Goal: Information Seeking & Learning: Learn about a topic

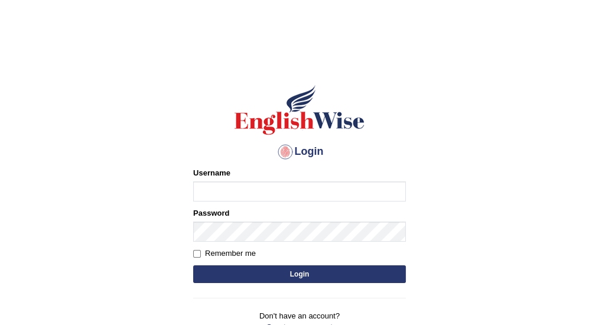
click at [257, 187] on input "Username" at bounding box center [299, 191] width 213 height 20
type input "vijivarghese"
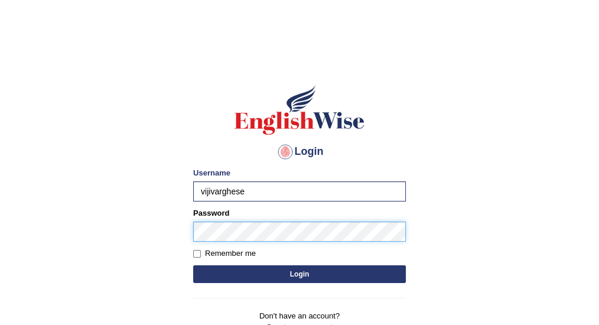
click at [193, 265] on button "Login" at bounding box center [299, 274] width 213 height 18
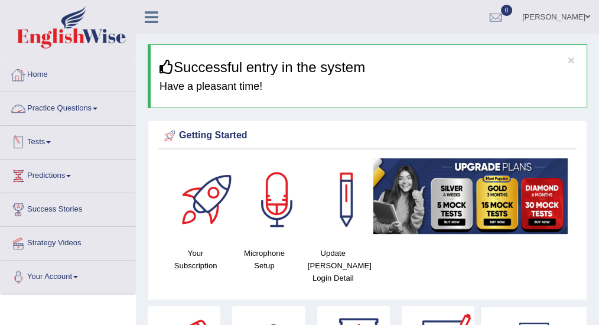
click at [66, 109] on link "Practice Questions" at bounding box center [68, 107] width 135 height 30
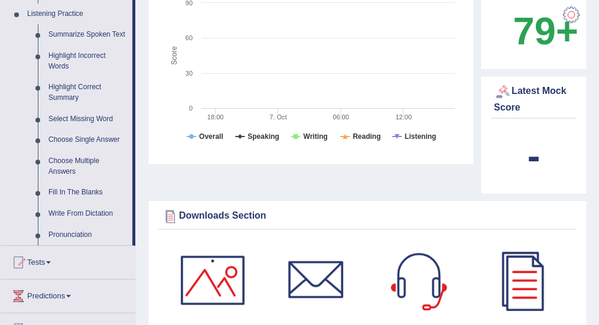
scroll to position [512, 0]
click at [81, 86] on link "Highlight Correct Summary" at bounding box center [87, 91] width 89 height 31
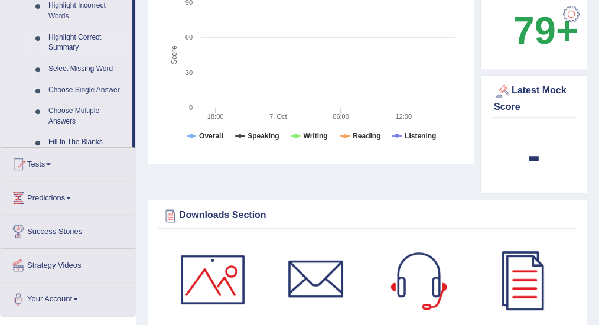
scroll to position [213, 0]
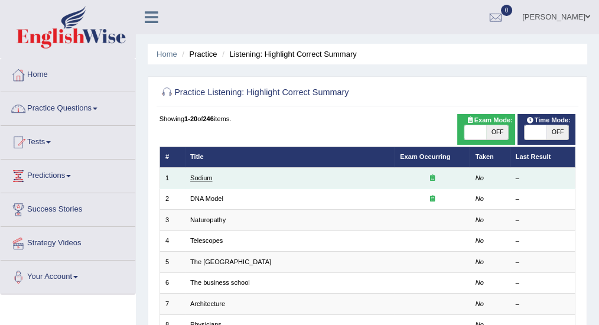
click at [202, 178] on link "Sodium" at bounding box center [201, 177] width 22 height 7
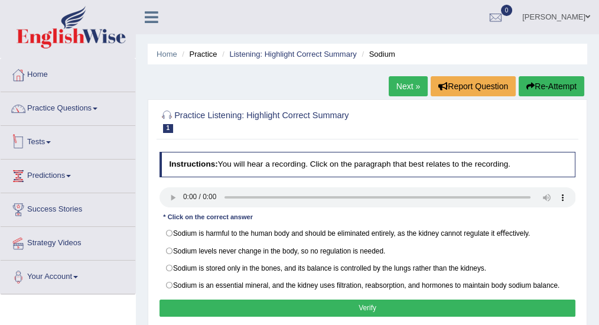
click at [196, 81] on div "Home Practice Listening: Highlight Correct Summary Sodium Next » Report Questio…" at bounding box center [367, 295] width 463 height 591
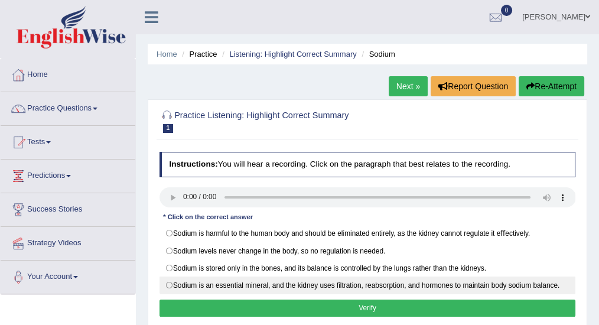
click at [166, 280] on label "Sodium is an essential mineral, and the kidney uses ﬁltration, reabsorption, an…" at bounding box center [368, 286] width 417 height 18
radio input "true"
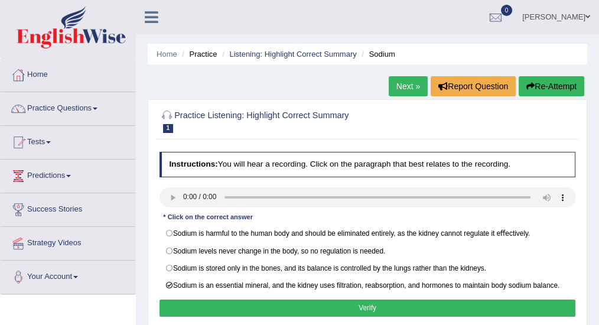
click at [326, 304] on button "Verify" at bounding box center [368, 308] width 417 height 17
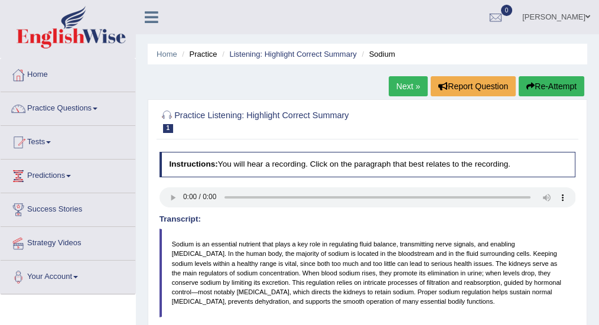
click at [406, 83] on link "Next »" at bounding box center [408, 86] width 39 height 20
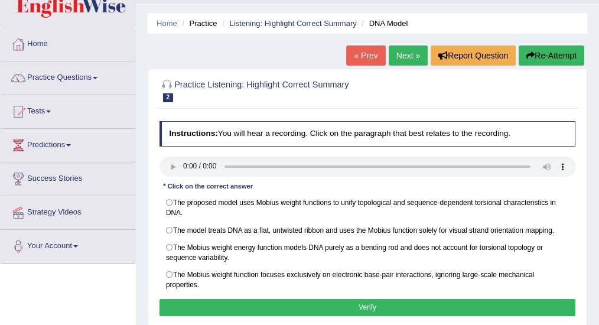
scroll to position [39, 0]
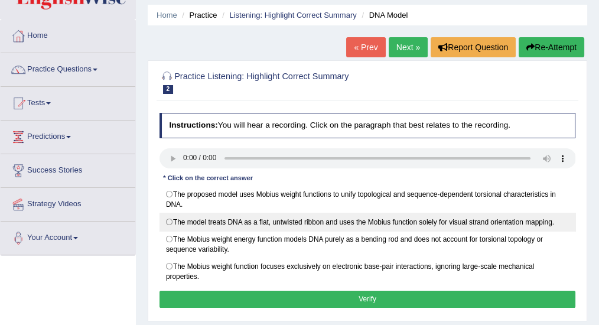
drag, startPoint x: 172, startPoint y: 196, endPoint x: 192, endPoint y: 228, distance: 36.9
click at [172, 196] on label "The proposed model uses Mobius weight functions to unify topological and sequen…" at bounding box center [368, 200] width 417 height 28
radio input "true"
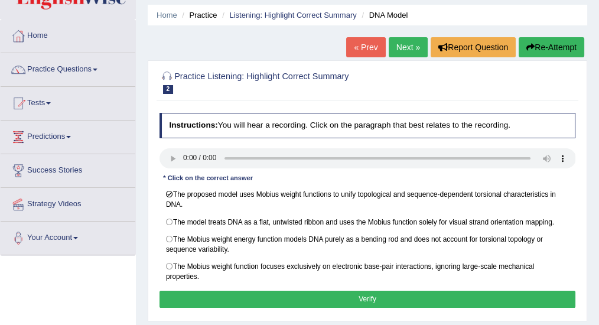
click at [254, 297] on button "Verify" at bounding box center [368, 299] width 417 height 17
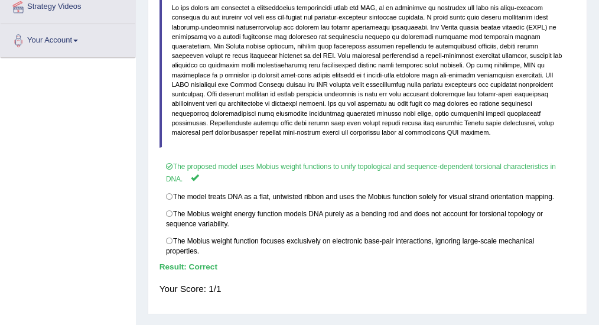
scroll to position [0, 0]
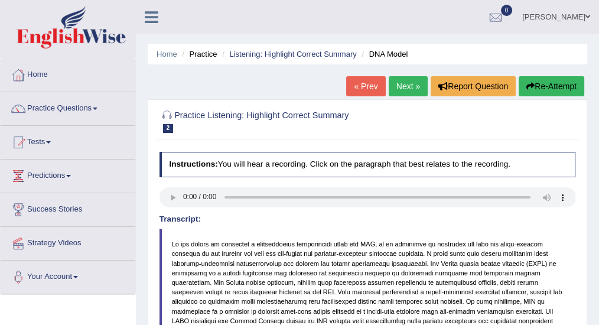
click at [411, 86] on link "Next »" at bounding box center [408, 86] width 39 height 20
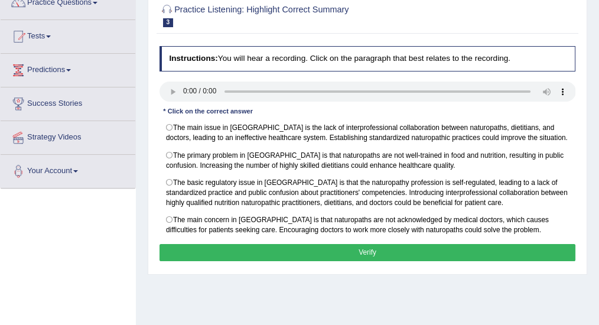
scroll to position [118, 0]
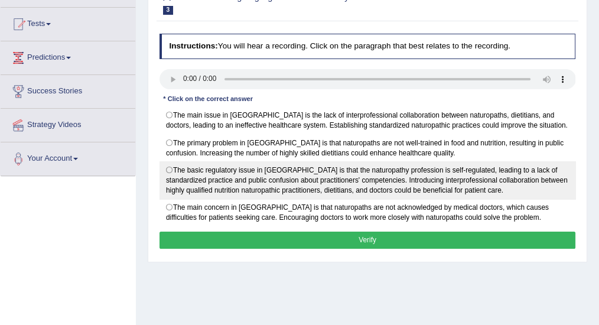
click at [167, 169] on label "The basic regulatory issue in Australia is that the naturopathy profession is s…" at bounding box center [368, 180] width 417 height 38
radio input "true"
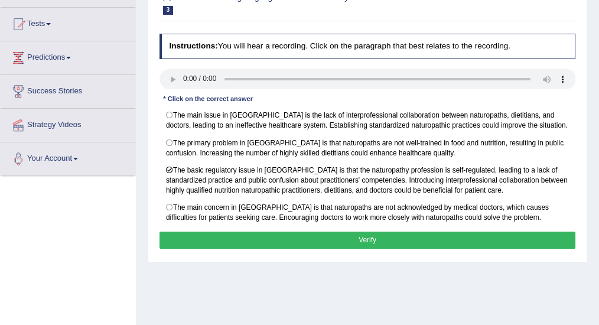
click at [249, 239] on button "Verify" at bounding box center [368, 240] width 417 height 17
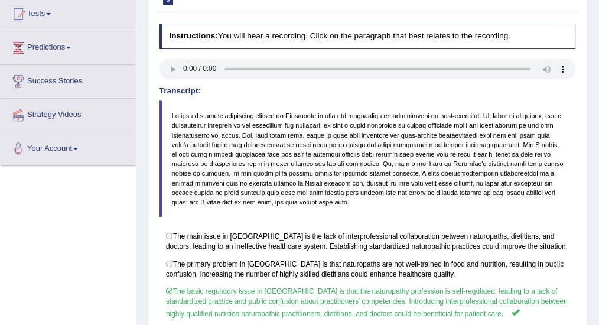
scroll to position [59, 0]
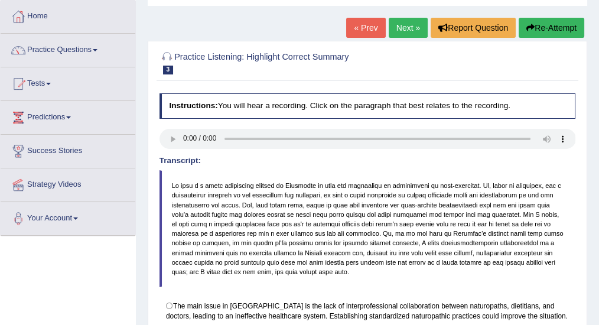
click at [406, 28] on link "Next »" at bounding box center [408, 28] width 39 height 20
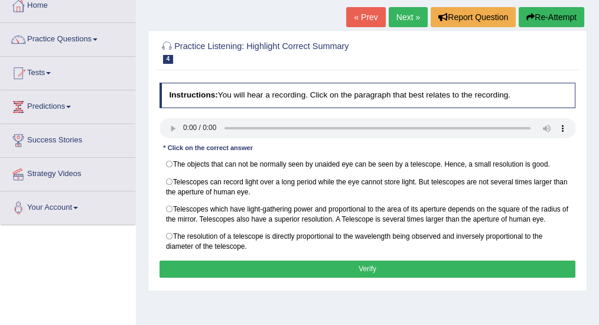
scroll to position [79, 0]
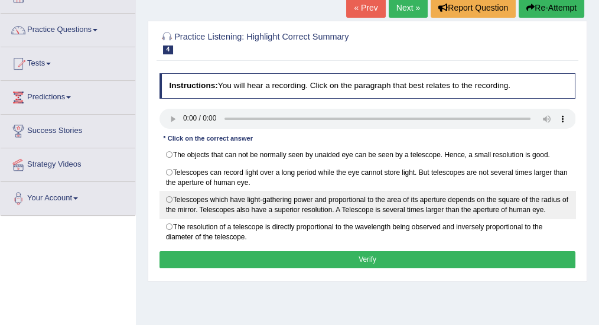
click at [163, 199] on label "Telescopes which have light-gathering power and proportional to the area of its…" at bounding box center [368, 205] width 417 height 28
radio input "true"
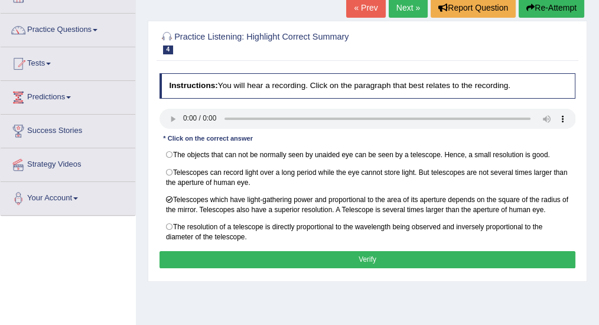
click at [295, 253] on button "Verify" at bounding box center [368, 259] width 417 height 17
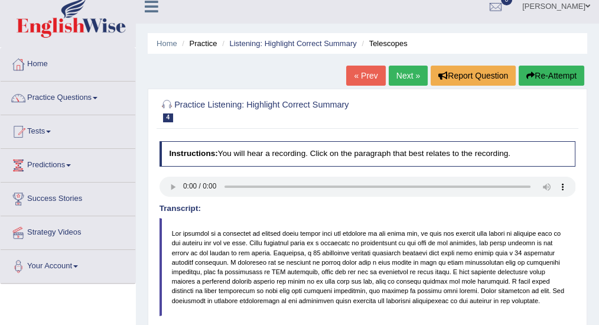
scroll to position [0, 0]
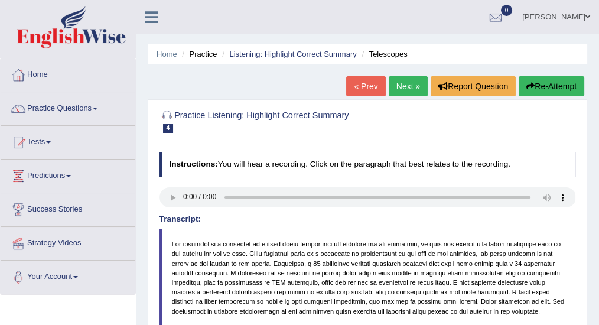
click at [398, 85] on link "Next »" at bounding box center [408, 86] width 39 height 20
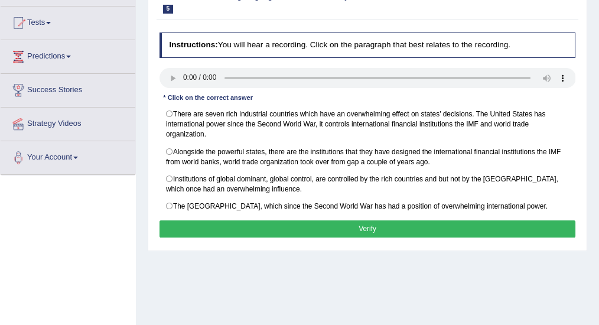
scroll to position [59, 0]
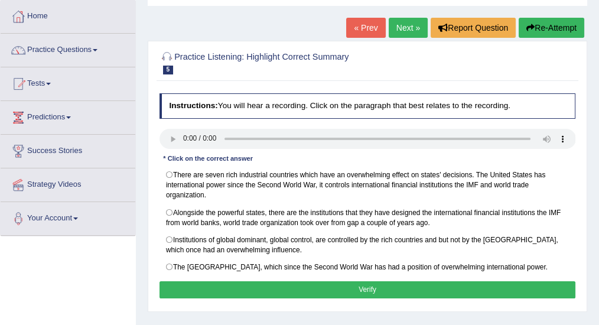
click at [408, 24] on link "Next »" at bounding box center [408, 28] width 39 height 20
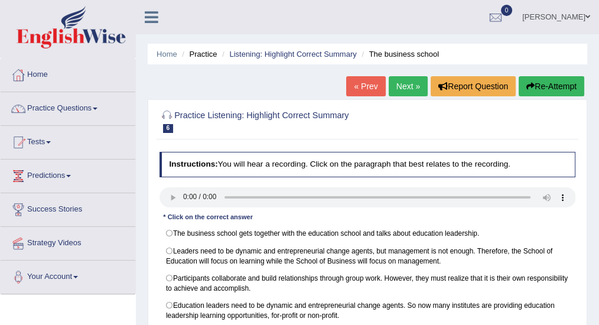
click at [363, 83] on link "« Prev" at bounding box center [365, 86] width 39 height 20
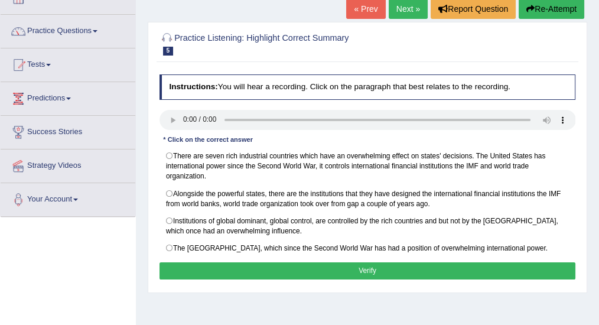
scroll to position [79, 0]
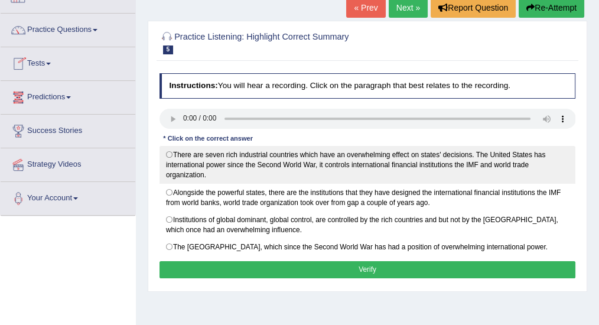
click at [167, 152] on label "There are seven rich industrial countries which have an overwhelming effect on …" at bounding box center [368, 165] width 417 height 38
radio input "true"
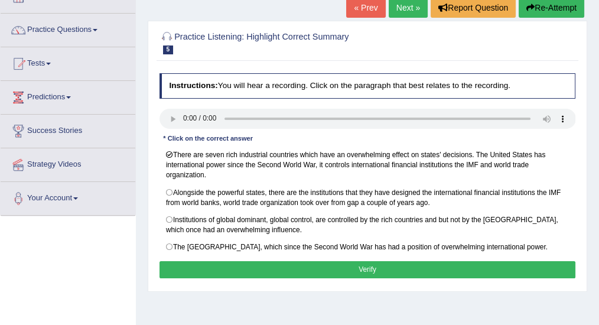
click at [342, 266] on button "Verify" at bounding box center [368, 269] width 417 height 17
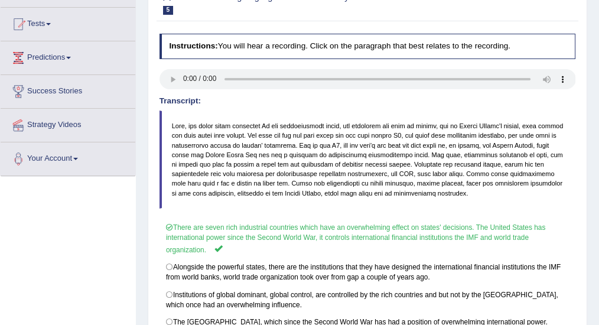
scroll to position [0, 0]
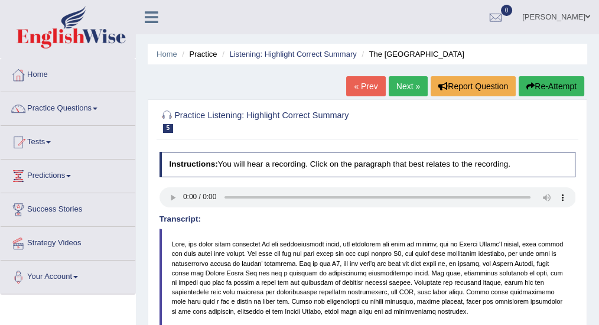
click at [403, 85] on link "Next »" at bounding box center [408, 86] width 39 height 20
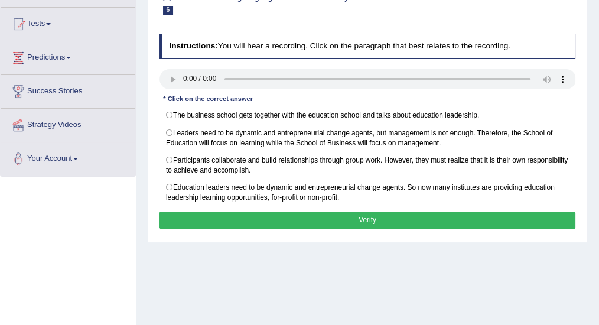
scroll to position [39, 0]
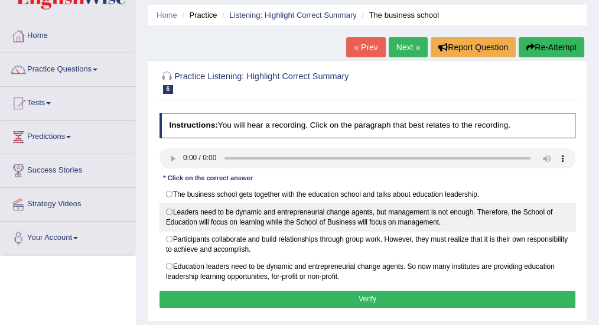
click at [170, 206] on label "Leaders need to be dynamic and entrepreneurial change agents, but management is…" at bounding box center [368, 217] width 417 height 28
radio input "true"
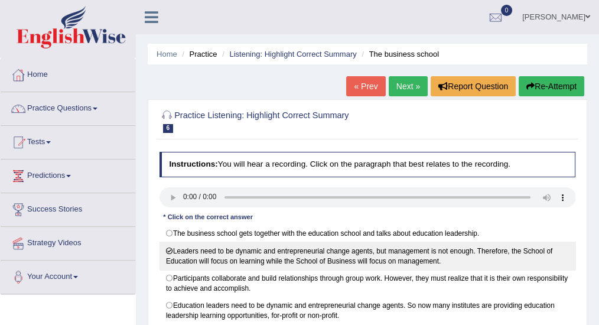
scroll to position [157, 0]
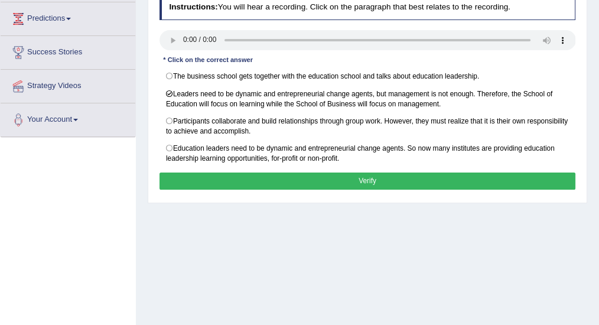
click at [312, 178] on button "Verify" at bounding box center [368, 181] width 417 height 17
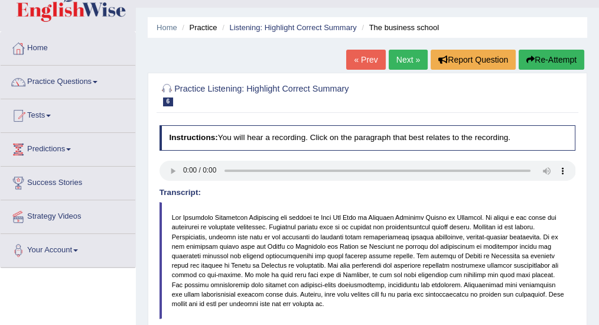
scroll to position [0, 0]
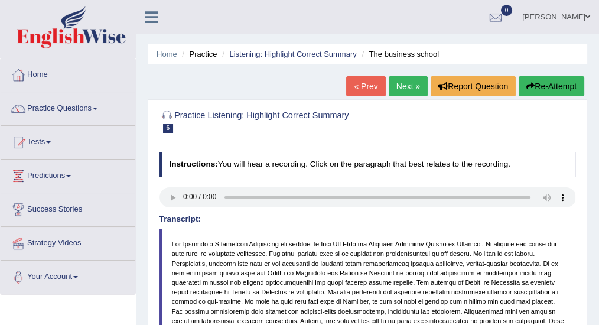
click at [406, 88] on link "Next »" at bounding box center [408, 86] width 39 height 20
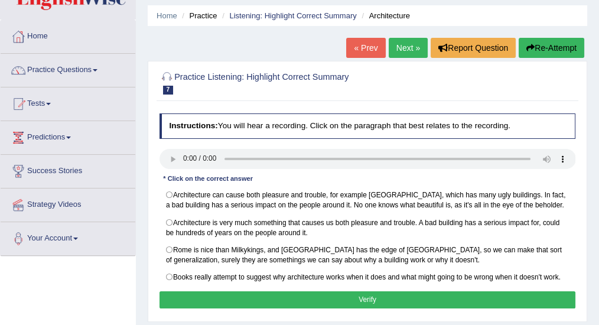
scroll to position [79, 0]
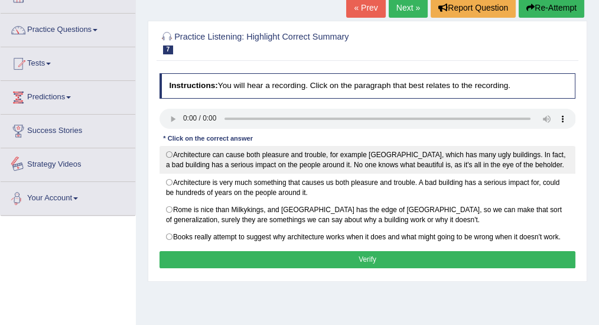
click at [173, 156] on label "Architecture can cause both pleasure and trouble, for example [GEOGRAPHIC_DATA]…" at bounding box center [368, 160] width 417 height 28
radio input "true"
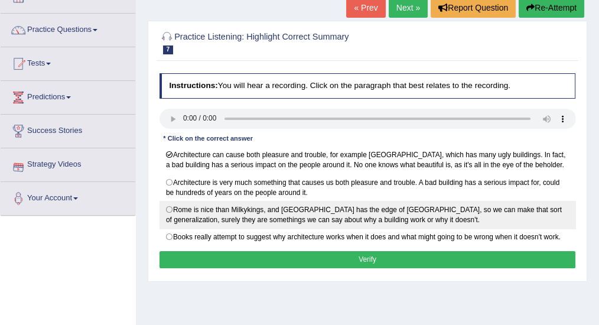
click at [171, 207] on label "Rome is nice than Milkykings, and [GEOGRAPHIC_DATA] has the edge of [GEOGRAPHIC…" at bounding box center [368, 215] width 417 height 28
radio input "true"
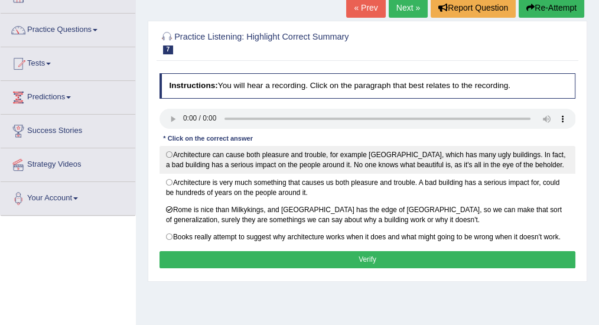
click at [172, 150] on label "Architecture can cause both pleasure and trouble, for example [GEOGRAPHIC_DATA]…" at bounding box center [368, 160] width 417 height 28
radio input "true"
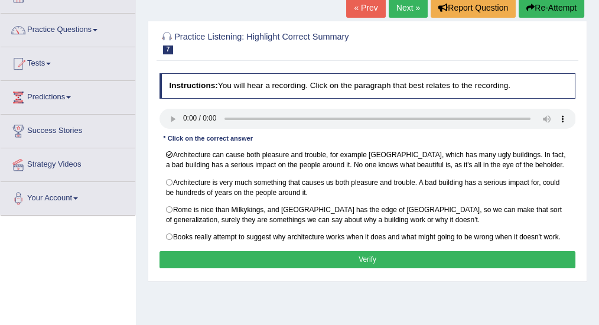
click at [243, 251] on button "Verify" at bounding box center [368, 259] width 417 height 17
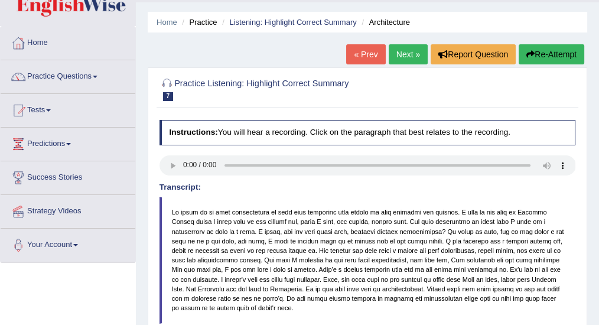
scroll to position [0, 0]
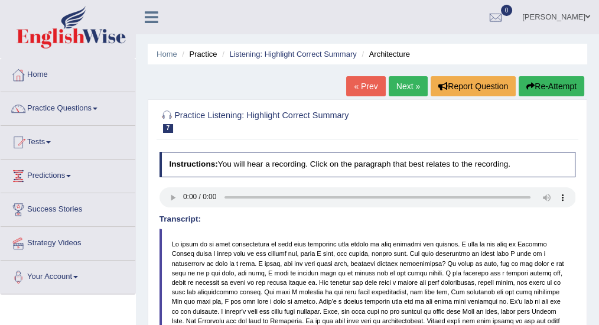
click at [410, 87] on link "Next »" at bounding box center [408, 86] width 39 height 20
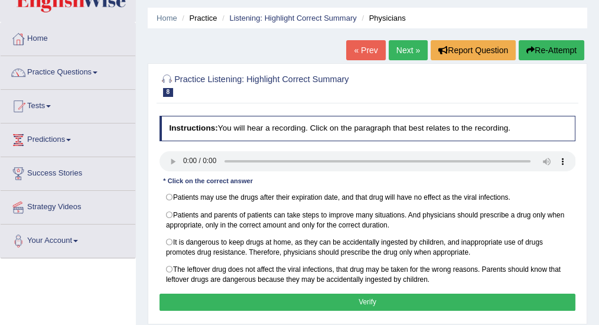
scroll to position [79, 0]
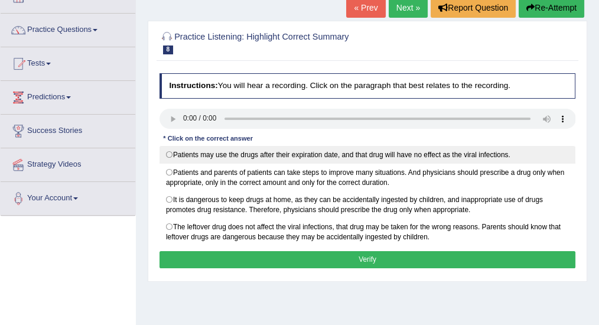
click at [169, 153] on label "Patients may use the drugs after their expiration date, and that drug will have…" at bounding box center [368, 155] width 417 height 18
radio input "true"
click at [170, 153] on label "Patients may use the drugs after their expiration date, and that drug will have…" at bounding box center [368, 155] width 417 height 18
click at [168, 151] on label "Patients may use the drugs after their expiration date, and that drug will have…" at bounding box center [368, 155] width 417 height 18
